Goal: Contribute content

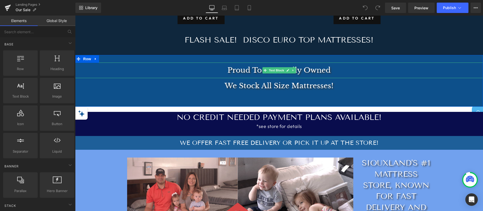
scroll to position [968, 0]
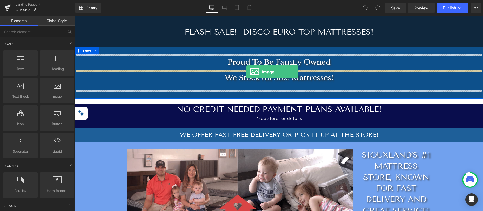
drag, startPoint x: 132, startPoint y: 105, endPoint x: 246, endPoint y: 72, distance: 118.7
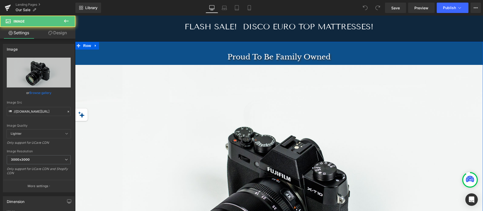
scroll to position [962, 0]
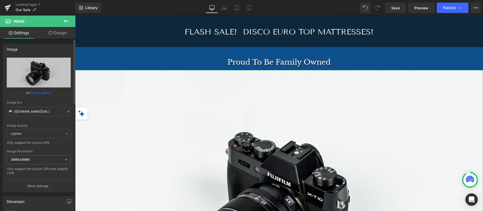
click at [35, 94] on link "Browse gallery" at bounding box center [40, 92] width 22 height 9
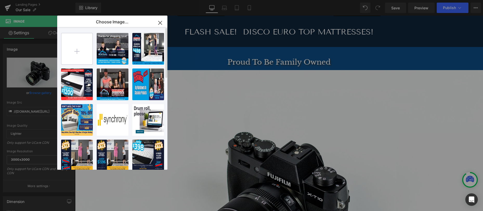
click at [75, 50] on input "file" at bounding box center [76, 48] width 31 height 31
type input "C:\fakepath\Bargain Bedding Nominate Us Siouxland's Best 1600x1000.jpg"
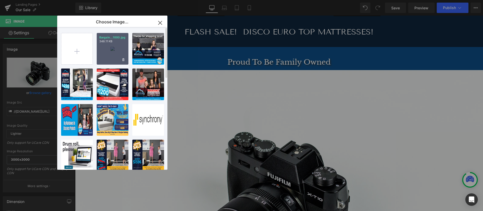
click at [114, 50] on div "Bargain...1000.jpg 348.11 KB" at bounding box center [113, 49] width 32 height 32
type input "[URL][DOMAIN_NAME]"
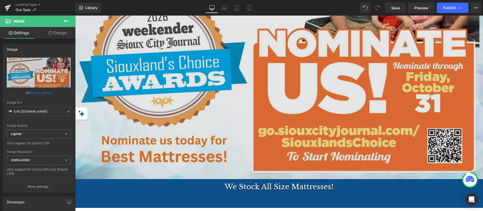
scroll to position [1088, 0]
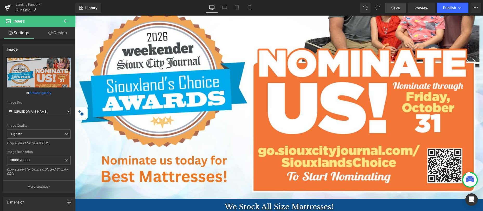
click at [396, 7] on span "Save" at bounding box center [395, 7] width 9 height 5
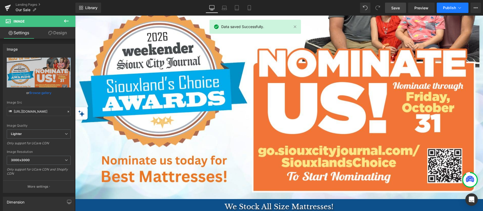
click at [450, 7] on span "Publish" at bounding box center [449, 8] width 13 height 4
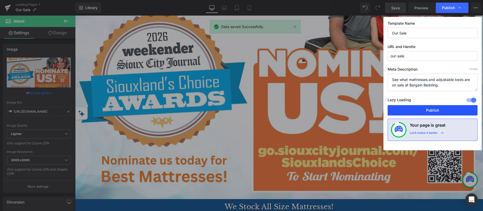
click at [442, 110] on button "Publish" at bounding box center [433, 110] width 90 height 10
